Goal: Task Accomplishment & Management: Complete application form

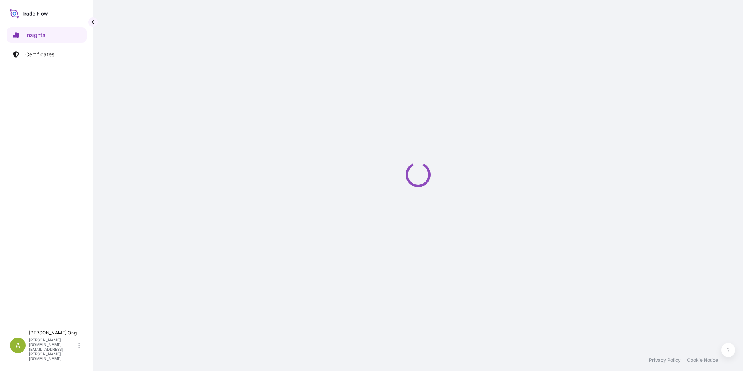
select select "2025"
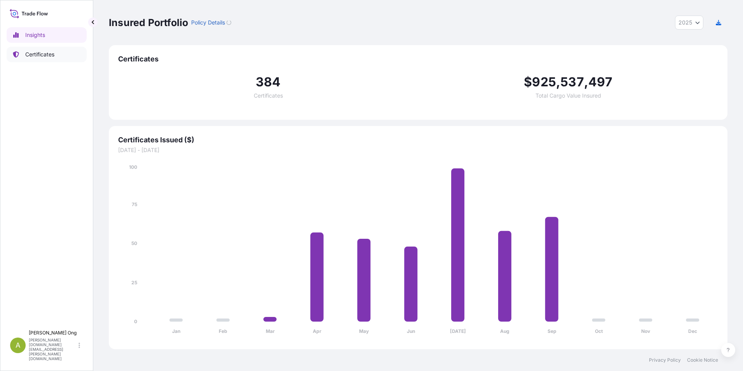
click at [31, 51] on p "Certificates" at bounding box center [39, 55] width 29 height 8
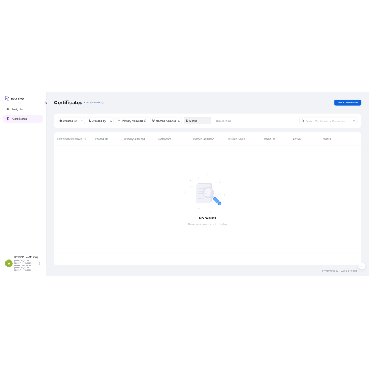
scroll to position [239, 613]
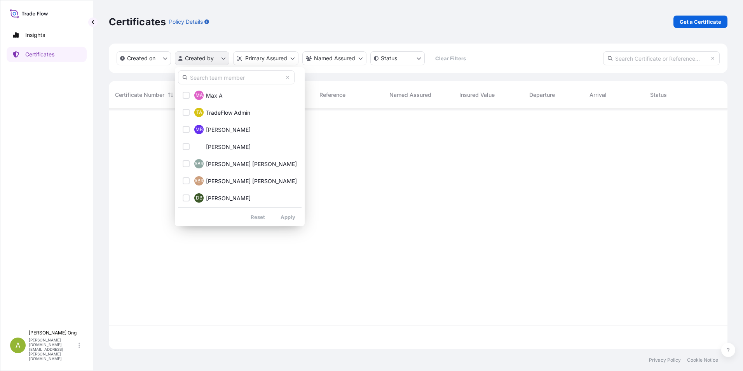
click at [223, 58] on html "Insights Certificates A [PERSON_NAME] [PERSON_NAME][DOMAIN_NAME][EMAIL_ADDRESS]…" at bounding box center [371, 185] width 743 height 371
click at [201, 77] on input "text" at bounding box center [236, 77] width 117 height 14
type input "[PERSON_NAME]"
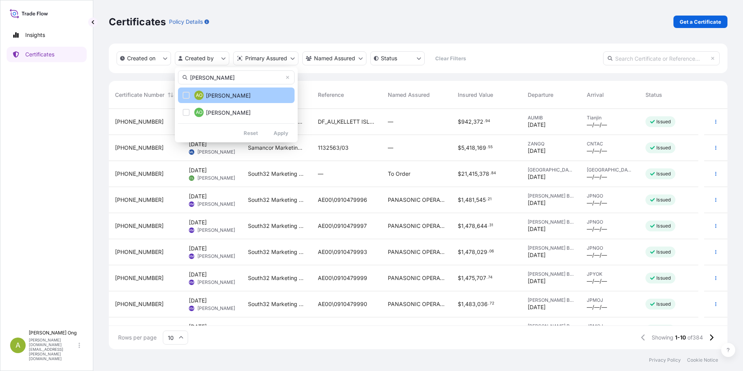
click at [194, 100] on button "AO [PERSON_NAME]" at bounding box center [236, 95] width 117 height 16
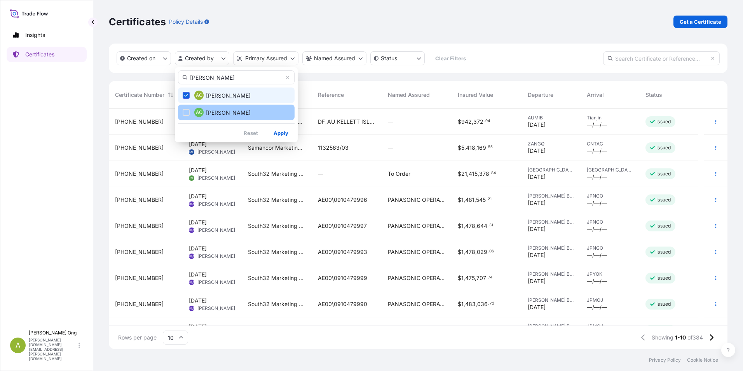
click at [198, 111] on span "AO" at bounding box center [199, 112] width 7 height 8
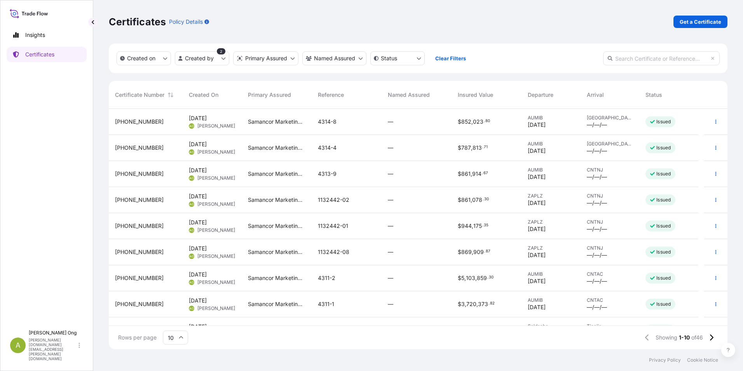
click at [561, 338] on div "Rows per page 10 Showing 1-10 of 46" at bounding box center [418, 337] width 619 height 23
click at [207, 169] on span "[DATE]" at bounding box center [198, 170] width 18 height 8
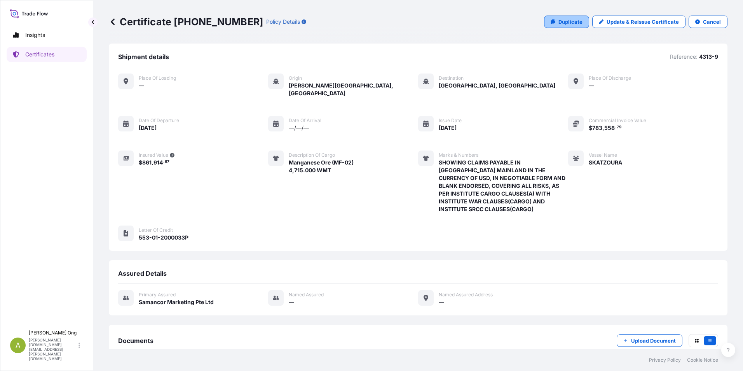
click at [551, 20] on icon at bounding box center [553, 21] width 4 height 5
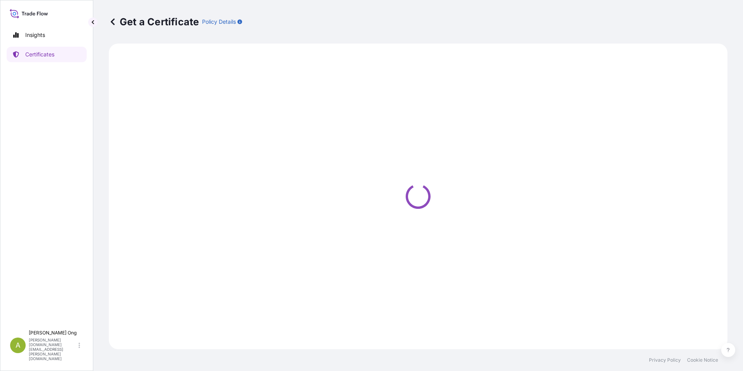
select select "Sea"
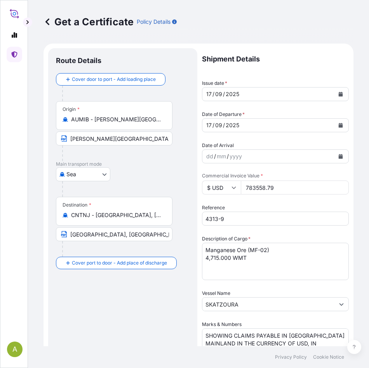
select select "31710"
click at [339, 94] on icon "Calendar" at bounding box center [341, 94] width 4 height 5
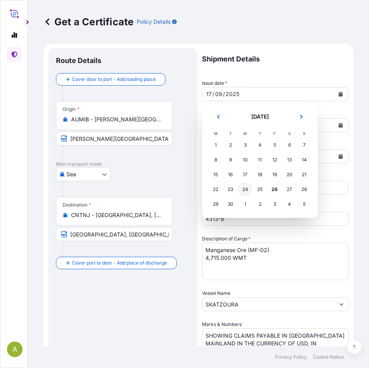
click at [248, 189] on div "24" at bounding box center [245, 189] width 14 height 14
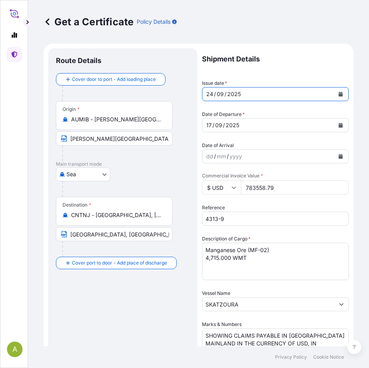
click at [339, 125] on icon "Calendar" at bounding box center [341, 125] width 4 height 5
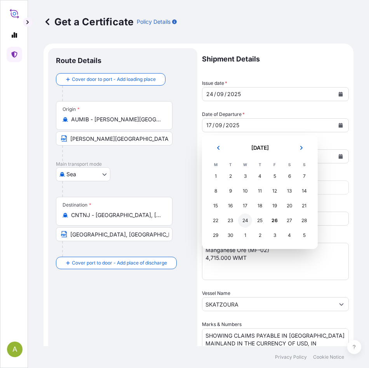
click at [247, 219] on div "24" at bounding box center [245, 220] width 14 height 14
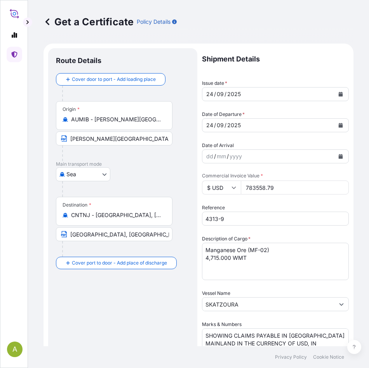
drag, startPoint x: 159, startPoint y: 183, endPoint x: 143, endPoint y: 183, distance: 15.5
click at [138, 183] on form "Route Details Cover door to port - Add loading place Place of loading Road / [G…" at bounding box center [199, 322] width 310 height 557
paste input "1713942.55"
type input "1713942.55"
drag, startPoint x: 237, startPoint y: 220, endPoint x: 122, endPoint y: 216, distance: 114.7
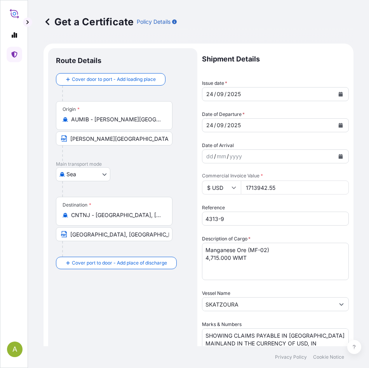
click at [121, 216] on form "Route Details Cover door to port - Add loading place Place of loading Road / [G…" at bounding box center [199, 322] width 310 height 557
paste input "6-1"
type input "4316-1"
drag, startPoint x: 251, startPoint y: 249, endPoint x: 268, endPoint y: 249, distance: 17.1
click at [268, 249] on textarea "Manganese Ore (MF-02) 4,715.000 WMT" at bounding box center [275, 260] width 147 height 37
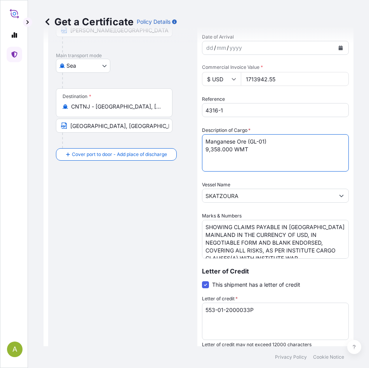
scroll to position [117, 0]
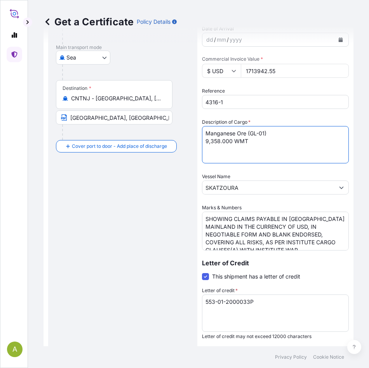
type textarea "Manganese Ore (GL-01) 9,358.000 WMT"
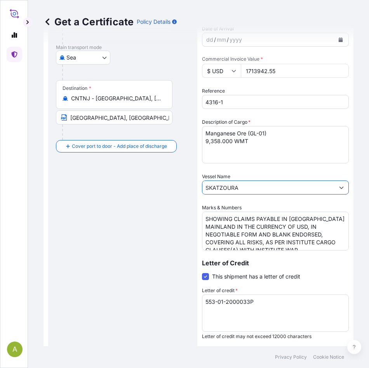
drag, startPoint x: 138, startPoint y: 171, endPoint x: 55, endPoint y: 167, distance: 82.9
click at [54, 167] on form "Route Details Cover door to port - Add loading place Place of loading Road / [G…" at bounding box center [199, 205] width 310 height 557
paste input "[PERSON_NAME] ISLAND"
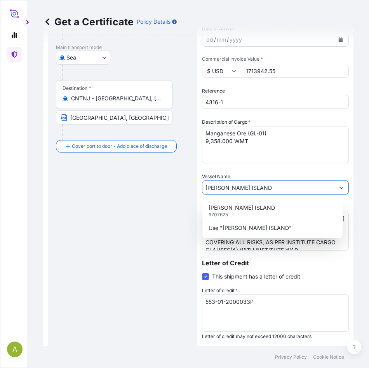
type input "[PERSON_NAME] ISLAND"
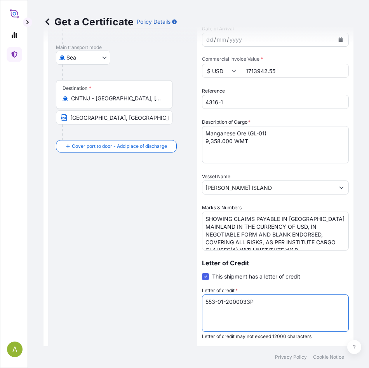
drag, startPoint x: 269, startPoint y: 301, endPoint x: 126, endPoint y: 301, distance: 143.8
click at [126, 301] on form "Route Details Cover door to port - Add loading place Place of loading Road / [G…" at bounding box center [199, 205] width 310 height 557
paste textarea "LC30499C500243"
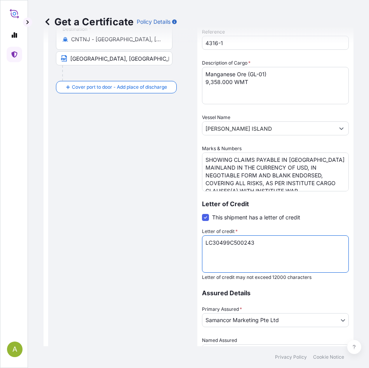
scroll to position [255, 0]
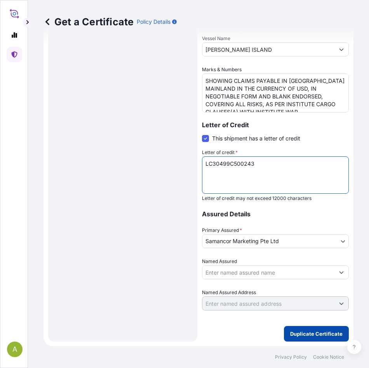
type textarea "LC30499C500243"
click at [311, 331] on p "Duplicate Certificate" at bounding box center [316, 334] width 52 height 8
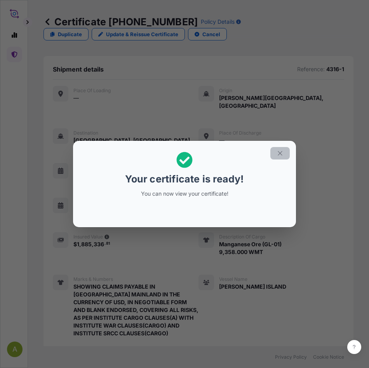
click at [284, 155] on button "button" at bounding box center [279, 153] width 19 height 12
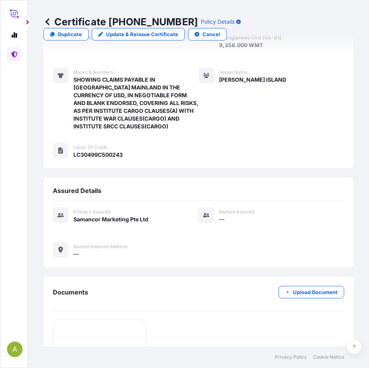
scroll to position [298, 0]
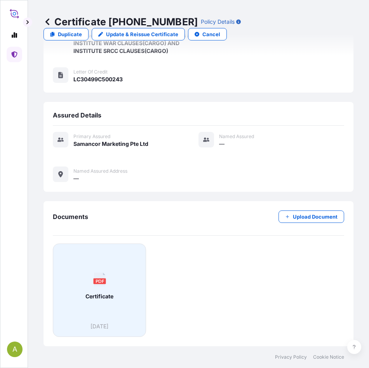
click at [101, 282] on text "PDF" at bounding box center [99, 280] width 9 height 5
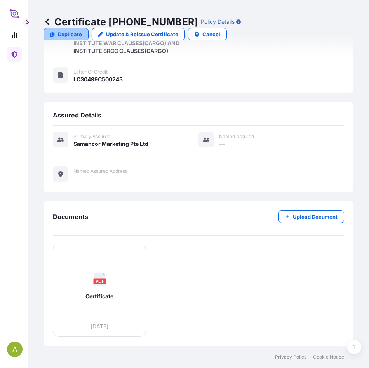
click at [61, 33] on p "Duplicate" at bounding box center [70, 34] width 24 height 8
select select "Sea"
select select "31710"
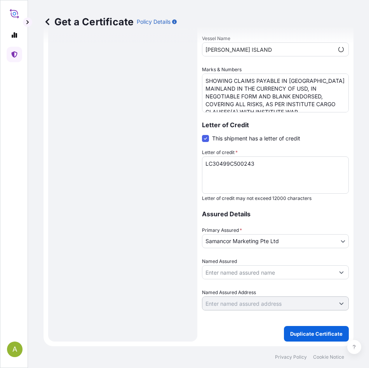
scroll to position [255, 0]
click at [44, 20] on icon at bounding box center [48, 22] width 8 height 8
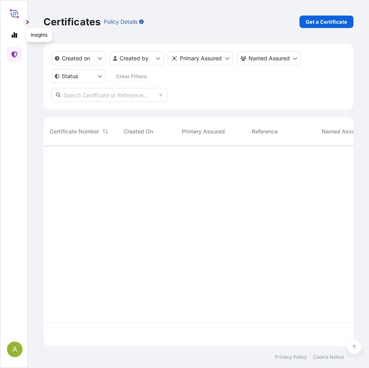
scroll to position [199, 304]
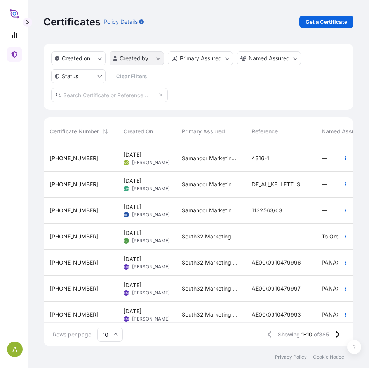
click at [156, 58] on html "A Certificates Policy Details Get a Certificate Created on Created by Primary A…" at bounding box center [184, 184] width 369 height 368
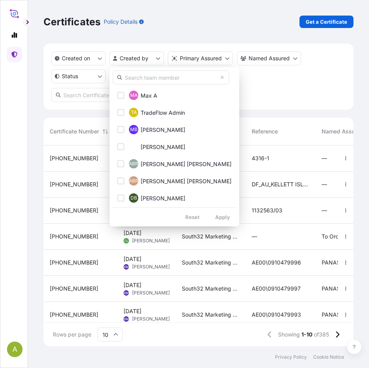
click at [151, 79] on input "text" at bounding box center [171, 77] width 117 height 14
type input "[PERSON_NAME]"
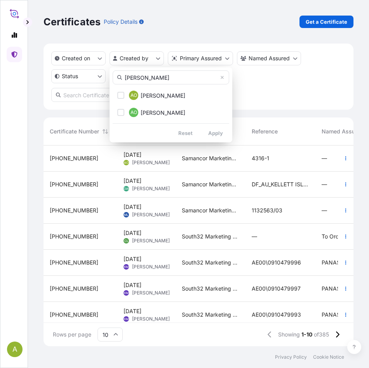
click at [156, 99] on button "AO [PERSON_NAME]" at bounding box center [171, 95] width 117 height 16
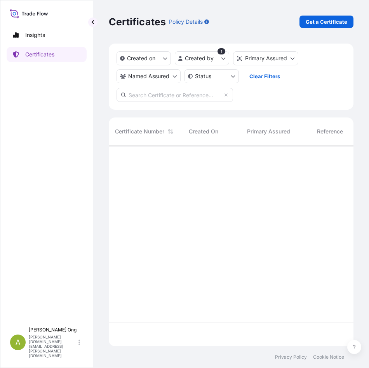
scroll to position [199, 239]
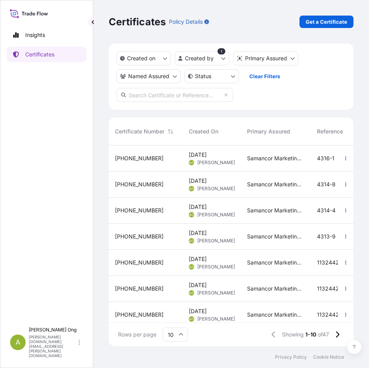
click at [126, 157] on span "[PHONE_NUMBER]" at bounding box center [139, 158] width 49 height 8
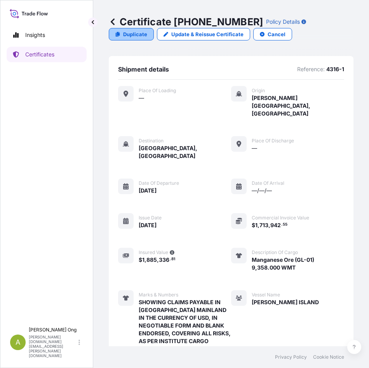
click at [126, 32] on p "Duplicate" at bounding box center [135, 34] width 24 height 8
select select "Sea"
select select "31710"
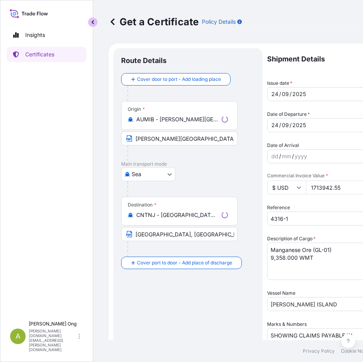
click at [90, 21] on button "button" at bounding box center [92, 21] width 9 height 9
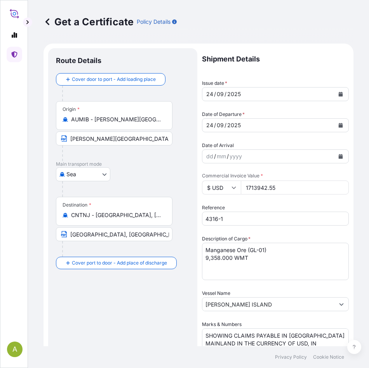
drag, startPoint x: 285, startPoint y: 188, endPoint x: 225, endPoint y: 187, distance: 60.6
click at [211, 185] on div "$ USD 1713942.55" at bounding box center [275, 187] width 147 height 14
paste input "634195.03"
type input "1634195.03"
click at [233, 219] on input "4316-1" at bounding box center [275, 218] width 147 height 14
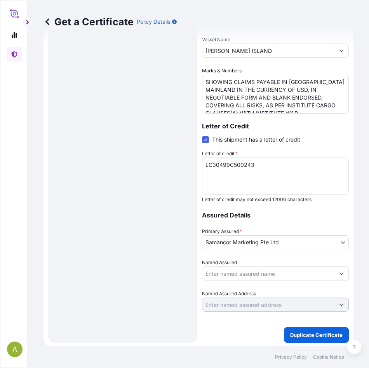
scroll to position [255, 0]
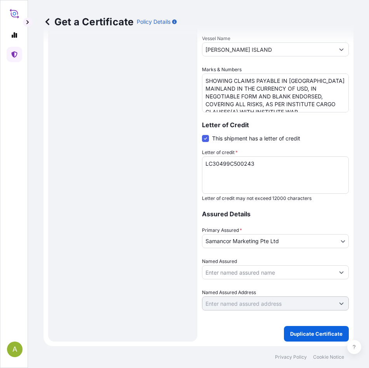
type input "4316-2"
click at [320, 338] on button "Duplicate Certificate" at bounding box center [316, 334] width 65 height 16
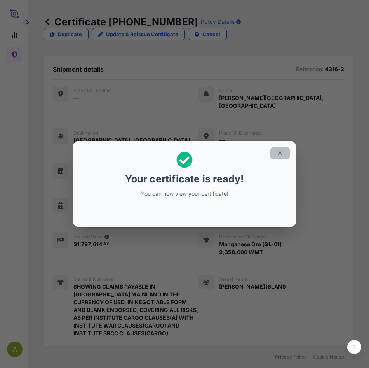
click at [277, 153] on icon "button" at bounding box center [280, 153] width 7 height 7
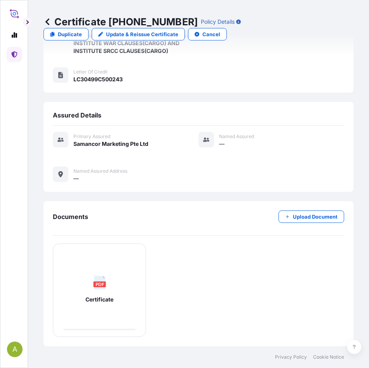
scroll to position [298, 0]
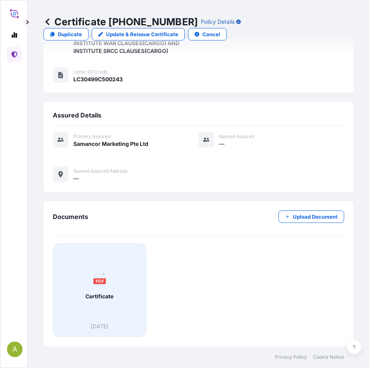
click at [93, 287] on div "PDF Certificate" at bounding box center [99, 286] width 80 height 72
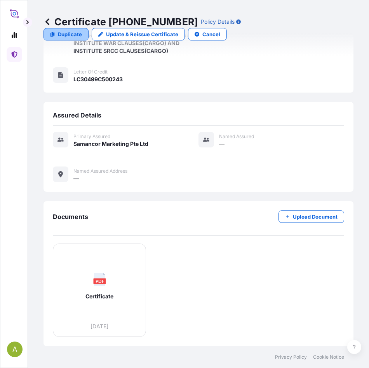
click at [75, 35] on p "Duplicate" at bounding box center [70, 34] width 24 height 8
select select "Sea"
select select "31710"
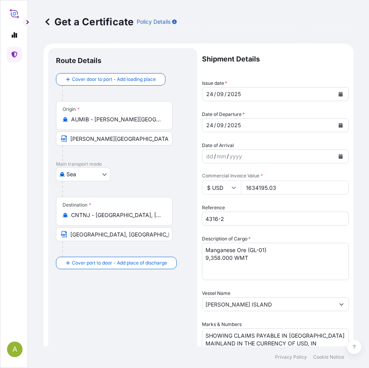
click at [251, 217] on input "4316-2" at bounding box center [275, 218] width 147 height 14
type input "4316-7"
drag, startPoint x: 282, startPoint y: 183, endPoint x: 167, endPoint y: 183, distance: 115.0
click at [167, 183] on form "Route Details Cover door to port - Add loading place Place of loading Road / [G…" at bounding box center [199, 322] width 310 height 557
paste input "802141.81"
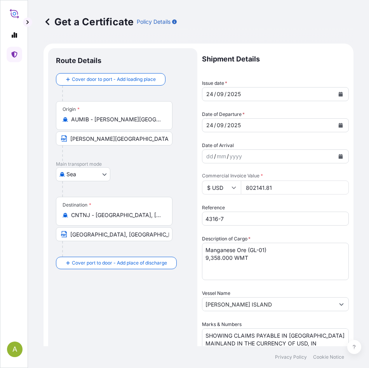
type input "802141.81"
drag, startPoint x: 276, startPoint y: 250, endPoint x: 112, endPoint y: 238, distance: 164.8
click at [112, 238] on form "Route Details Cover door to port - Add loading place Place of loading Road / [G…" at bounding box center [199, 322] width 310 height 557
paste textarea "MF-02)"
drag, startPoint x: 220, startPoint y: 257, endPoint x: 178, endPoint y: 254, distance: 41.3
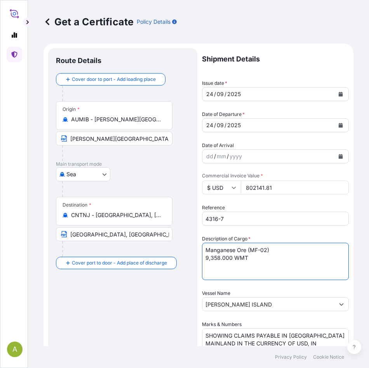
click at [178, 254] on form "Route Details Cover door to port - Add loading place Place of loading Road / [G…" at bounding box center [199, 322] width 310 height 557
paste textarea "5,121.000"
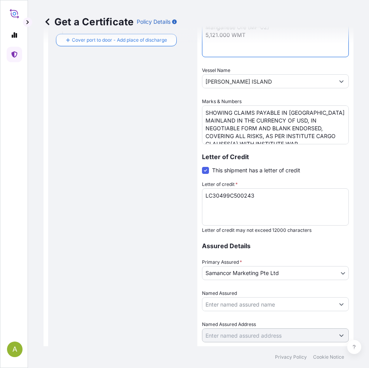
scroll to position [255, 0]
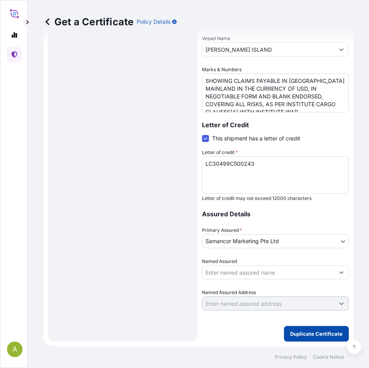
type textarea "Manganese Ore (MF-02) 5,121.000 WMT"
click at [323, 331] on p "Duplicate Certificate" at bounding box center [316, 334] width 52 height 8
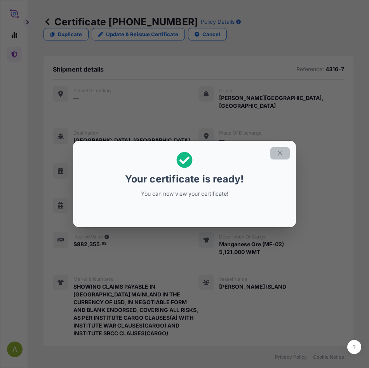
click at [281, 152] on icon "button" at bounding box center [280, 153] width 4 height 4
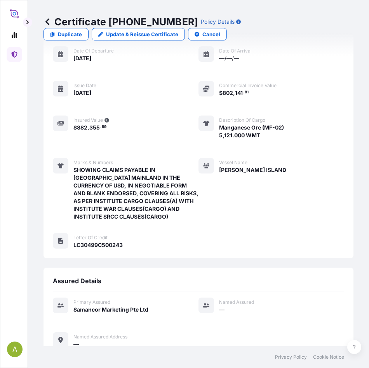
scroll to position [298, 0]
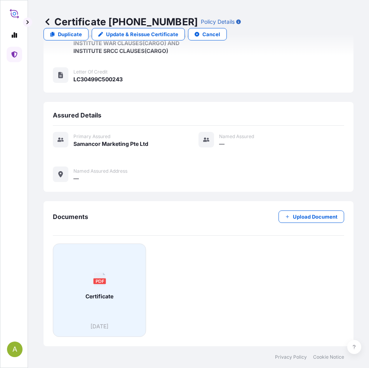
click at [100, 289] on div "PDF Certificate" at bounding box center [99, 286] width 80 height 72
